Goal: Task Accomplishment & Management: Manage account settings

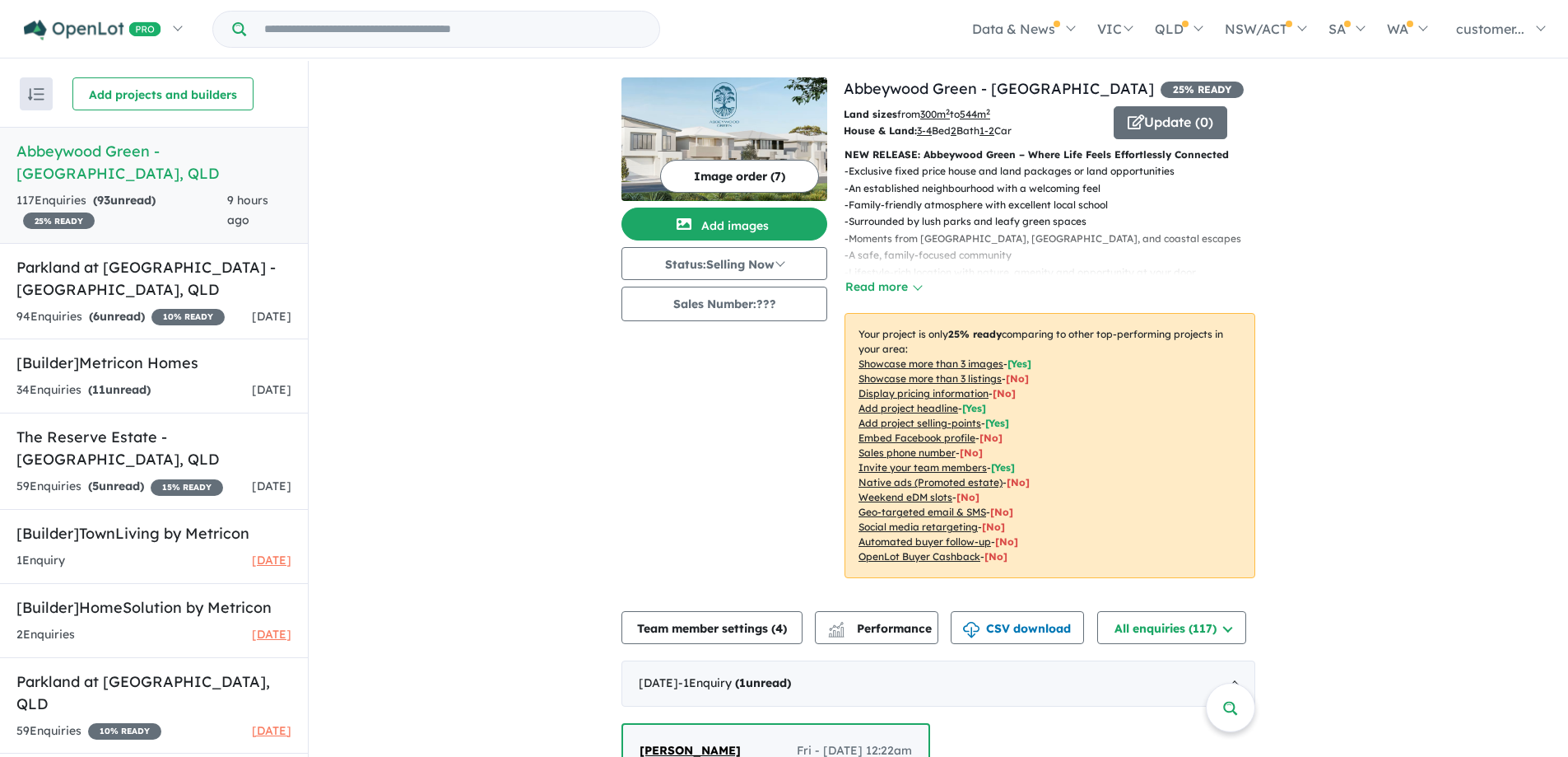
scroll to position [330, 0]
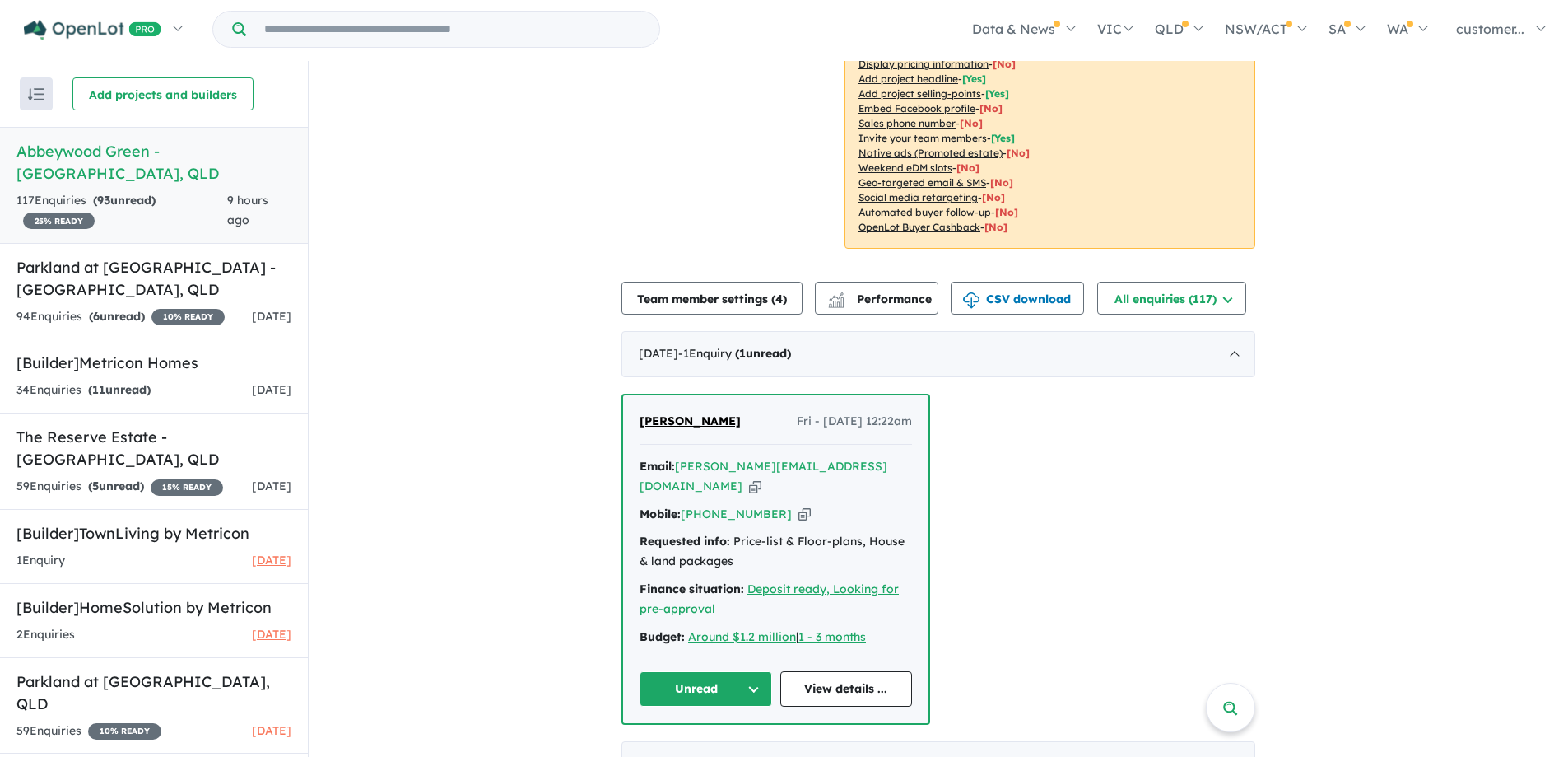
click at [753, 672] on button "Unread" at bounding box center [706, 689] width 133 height 36
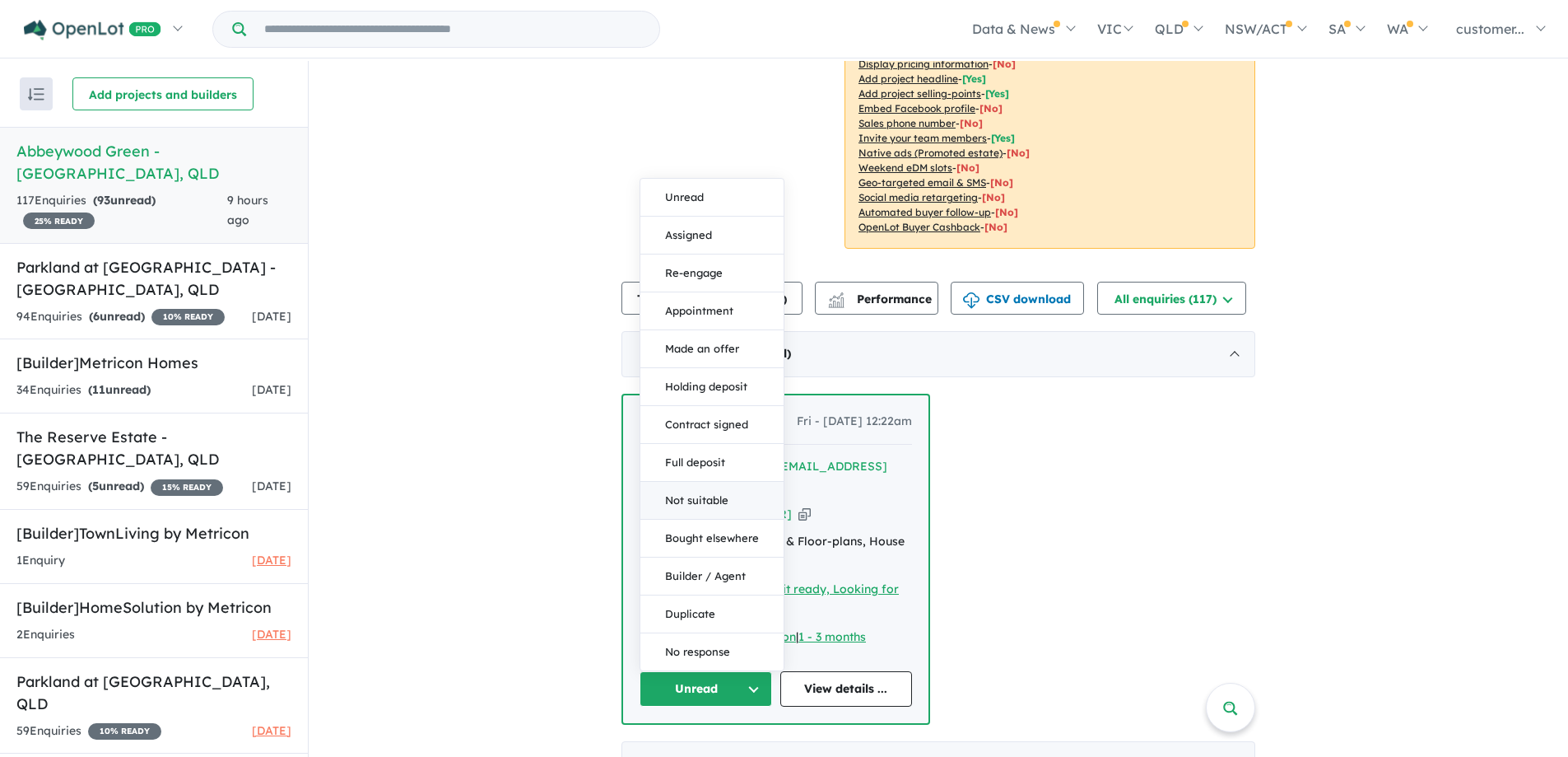
click at [714, 482] on button "Not suitable" at bounding box center [712, 501] width 144 height 38
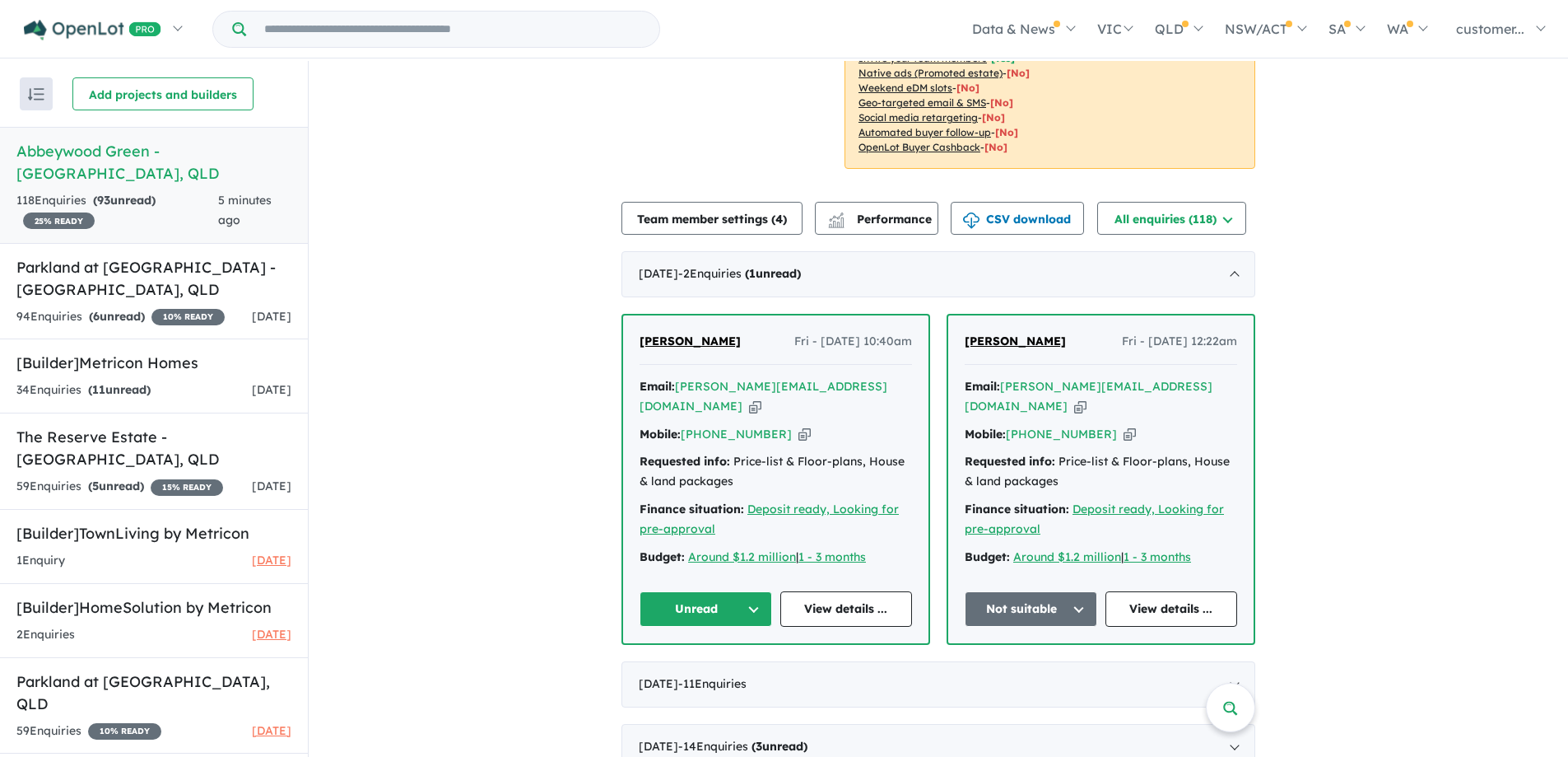
scroll to position [412, 0]
click at [799, 423] on icon "button" at bounding box center [805, 432] width 12 height 17
click at [1063, 589] on button "Not suitable" at bounding box center [1031, 607] width 133 height 36
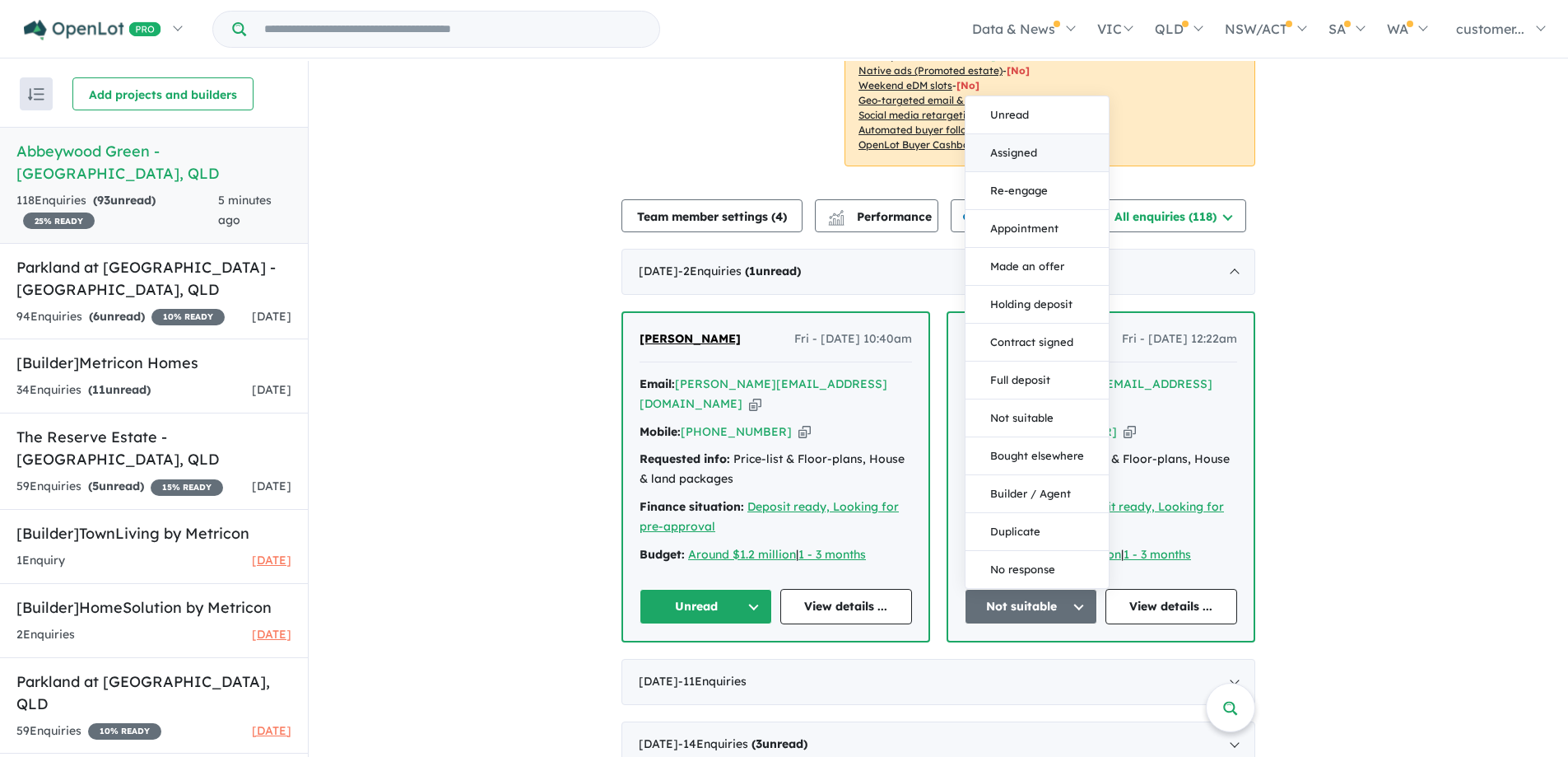
click at [1005, 139] on button "Assigned" at bounding box center [1037, 154] width 144 height 38
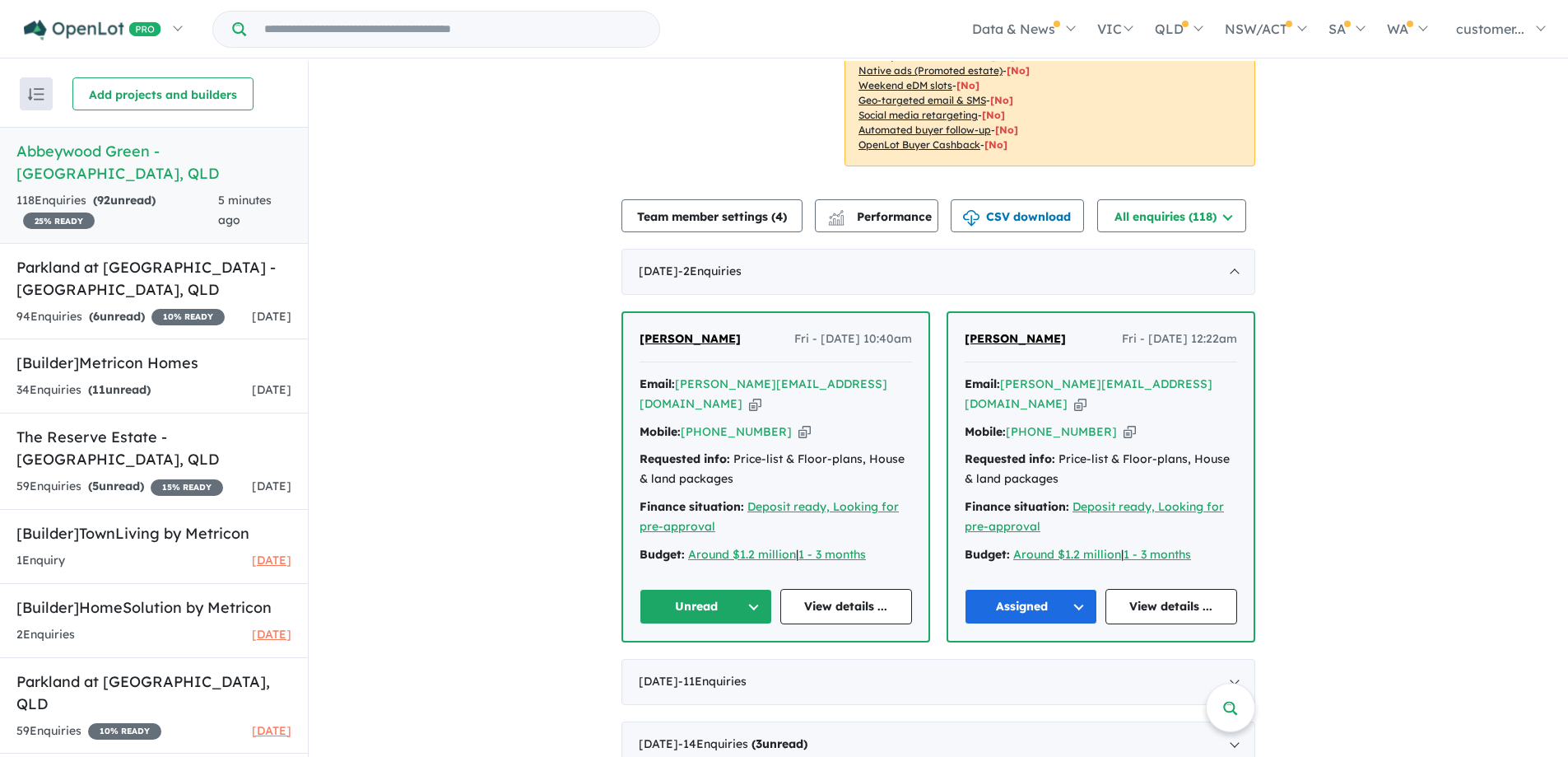
click at [743, 589] on button "Unread" at bounding box center [706, 607] width 133 height 36
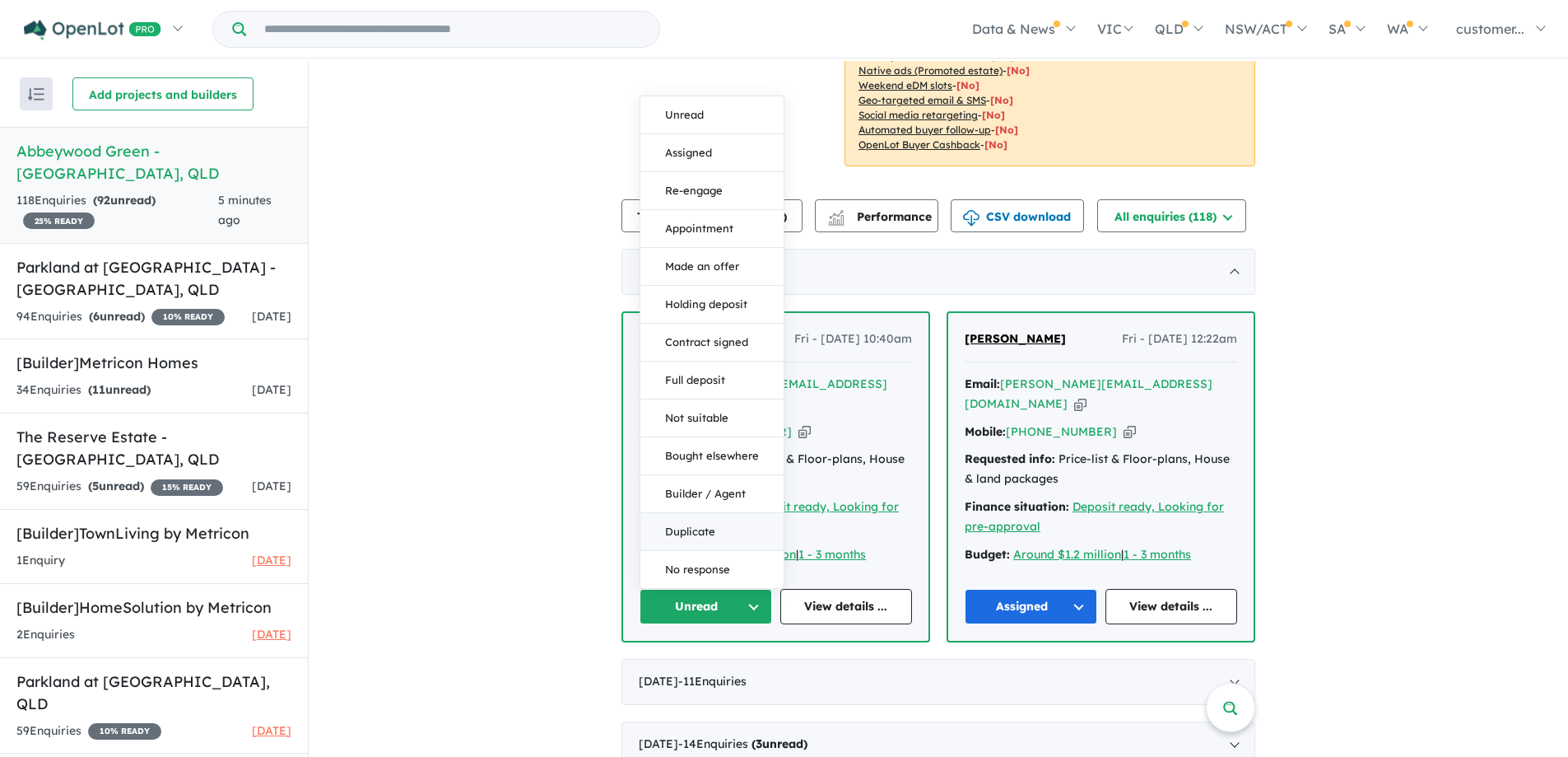
click at [689, 520] on button "Duplicate" at bounding box center [712, 532] width 144 height 38
